Goal: Information Seeking & Learning: Understand process/instructions

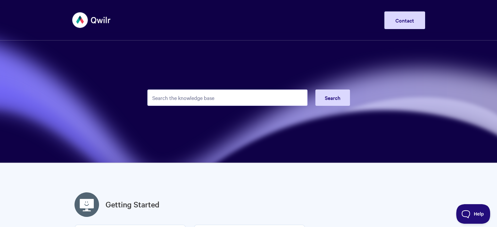
click at [212, 99] on input "Search the knowledge base" at bounding box center [227, 97] width 160 height 16
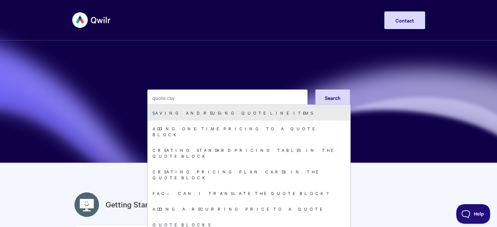
type input "quote csv"
click at [217, 112] on link "Saving and reusing quote line items" at bounding box center [249, 113] width 202 height 16
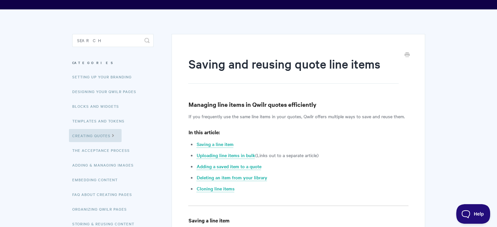
scroll to position [33, 0]
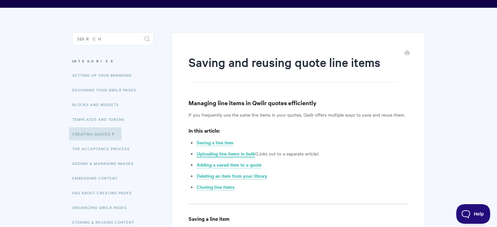
click at [241, 154] on link "Uploading line items in bulk" at bounding box center [225, 153] width 58 height 7
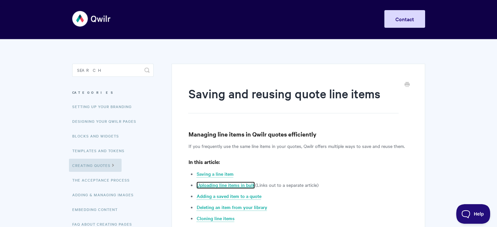
scroll to position [0, 0]
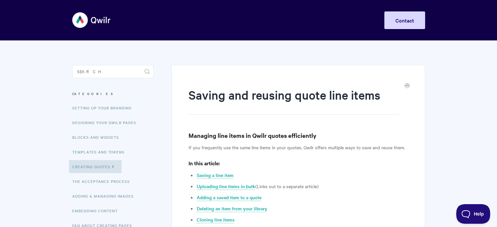
drag, startPoint x: 362, startPoint y: 94, endPoint x: 360, endPoint y: 91, distance: 3.4
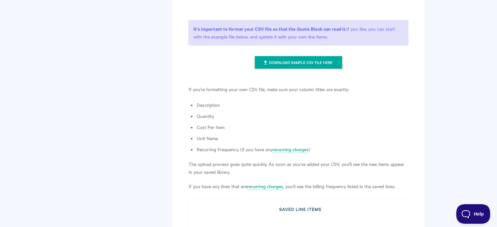
scroll to position [653, 0]
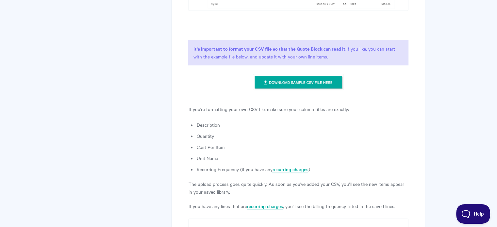
click at [293, 82] on img at bounding box center [298, 82] width 91 height 16
